Goal: Transaction & Acquisition: Purchase product/service

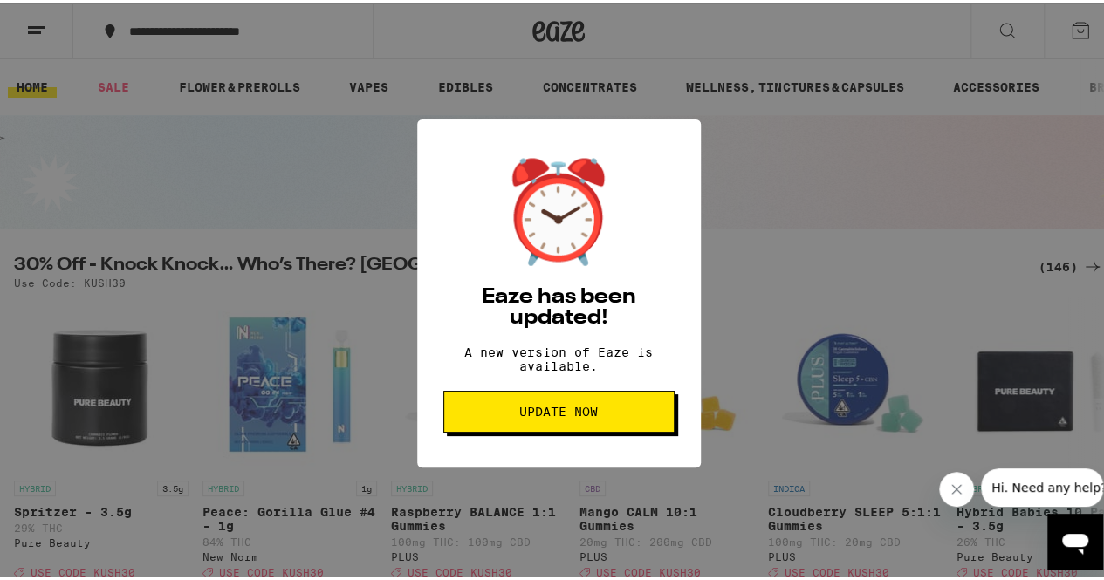
click at [582, 429] on button "Update Now" at bounding box center [558, 408] width 231 height 42
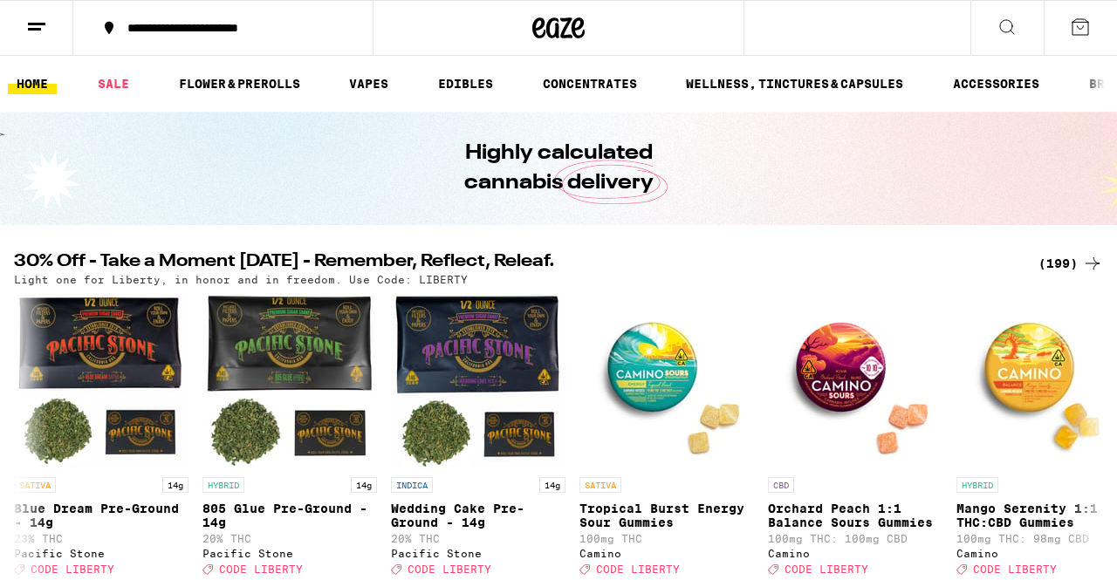
click at [564, 41] on icon at bounding box center [558, 27] width 52 height 31
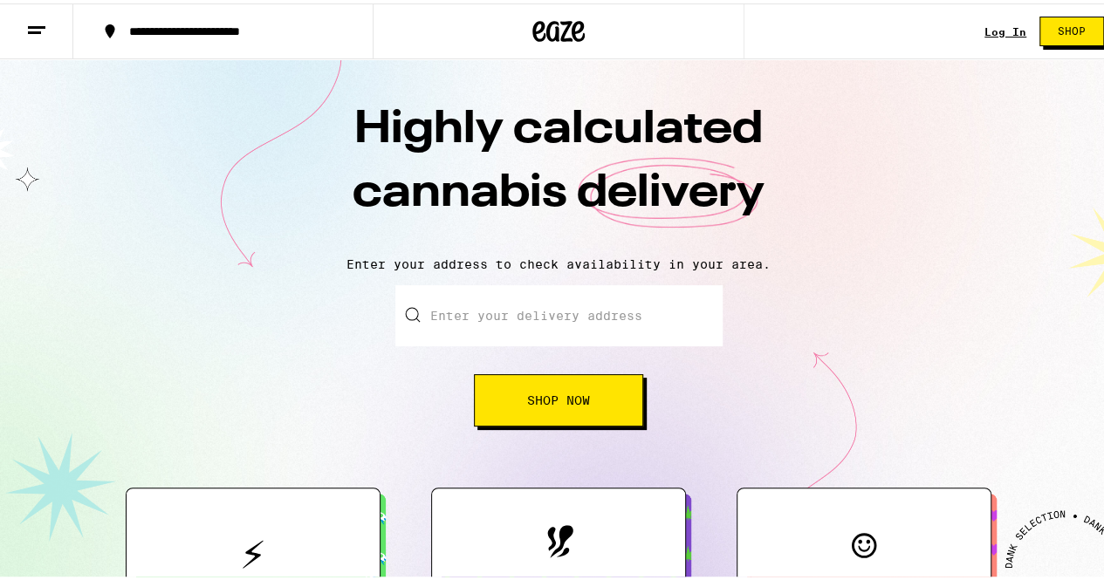
click at [527, 403] on span "Shop Now" at bounding box center [558, 397] width 63 height 12
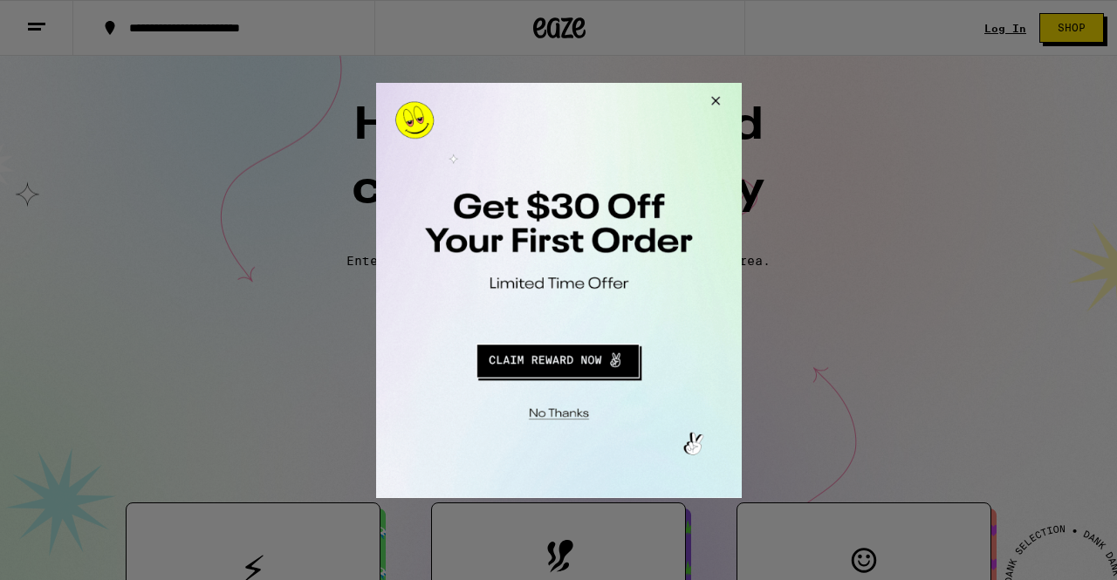
click at [1072, 22] on div at bounding box center [558, 290] width 1117 height 580
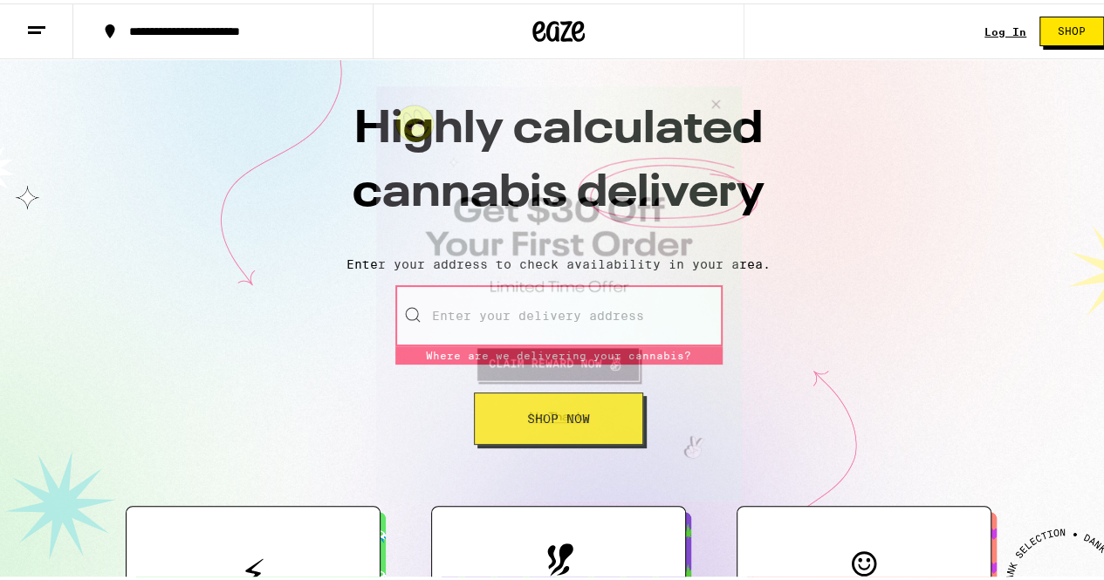
click at [1072, 22] on button "Shop" at bounding box center [1071, 28] width 65 height 30
